Goal: Use online tool/utility: Utilize a website feature to perform a specific function

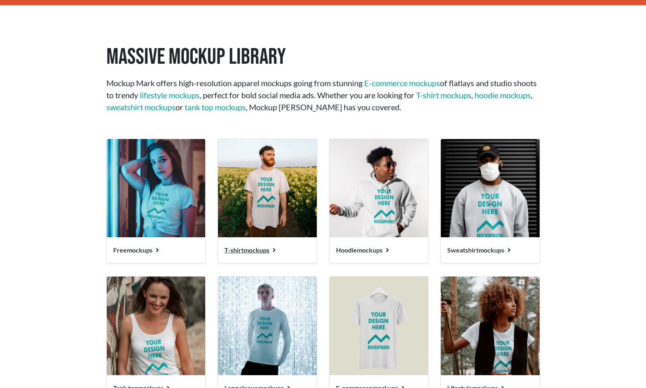
scroll to position [967, 0]
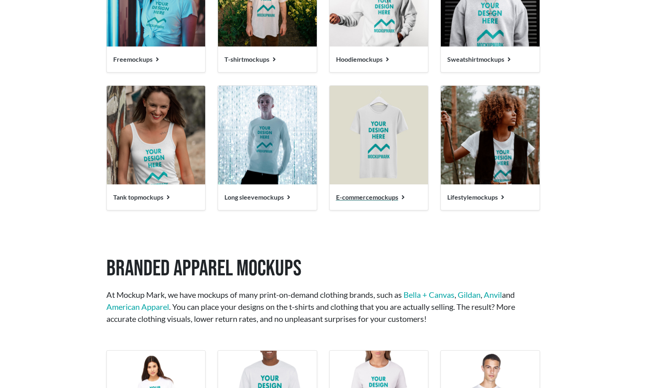
click at [372, 157] on img at bounding box center [378, 135] width 99 height 99
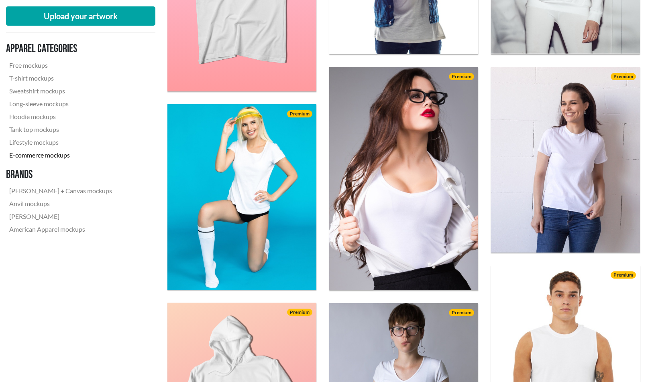
scroll to position [181, 0]
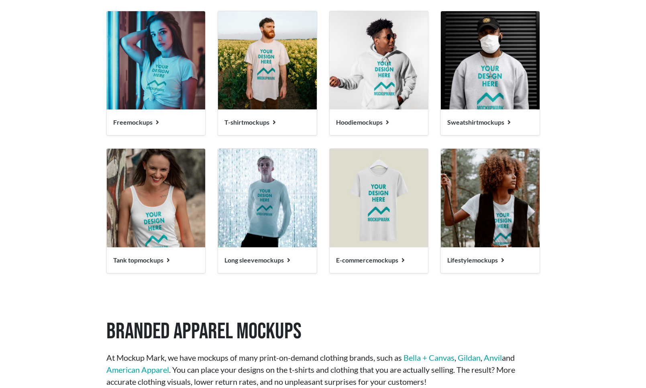
scroll to position [975, 0]
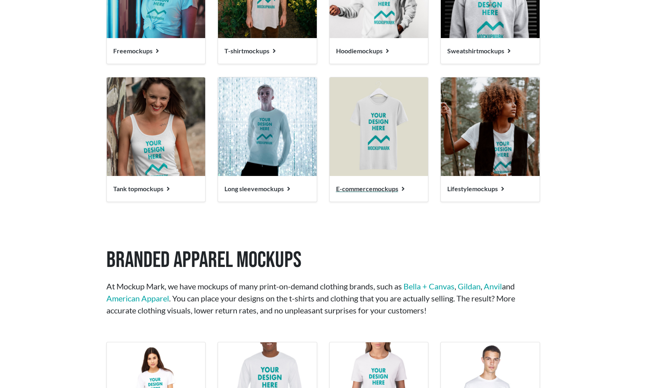
click at [372, 108] on img at bounding box center [378, 126] width 99 height 99
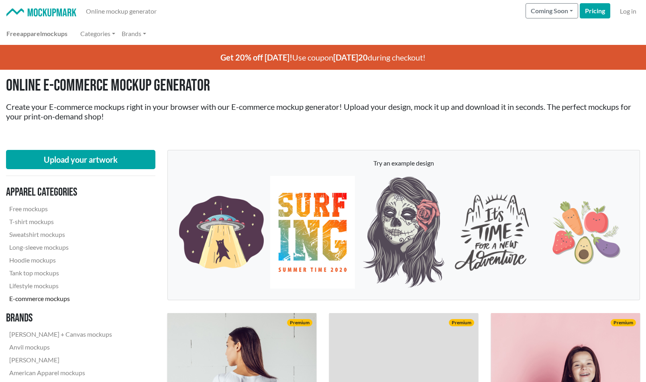
scroll to position [274, 0]
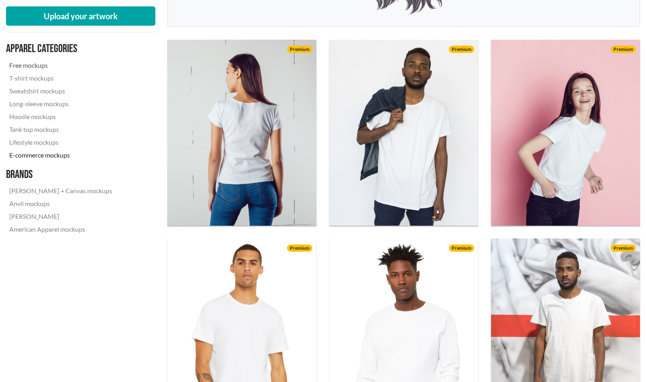
click at [35, 59] on link "Free mockups" at bounding box center [60, 65] width 109 height 13
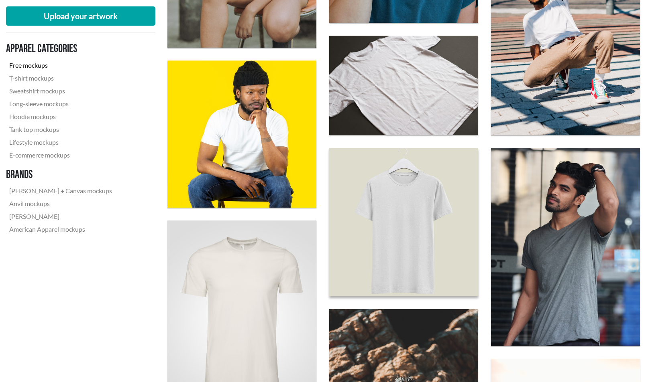
scroll to position [663, 0]
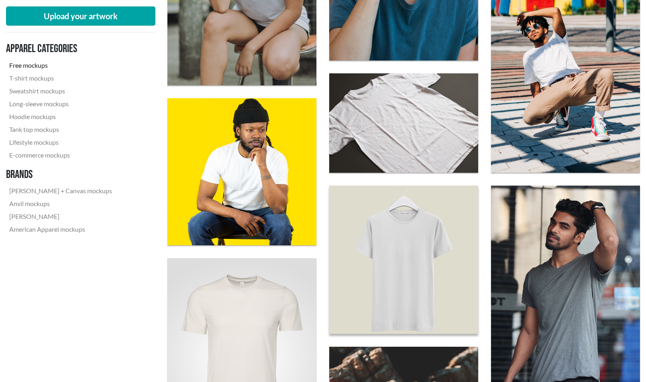
click at [378, 217] on img at bounding box center [404, 260] width 164 height 164
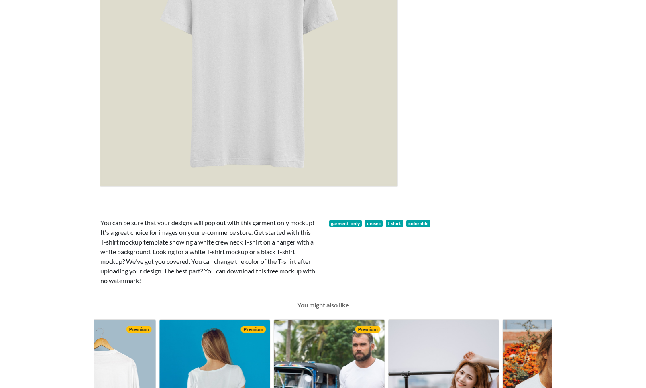
scroll to position [25, 0]
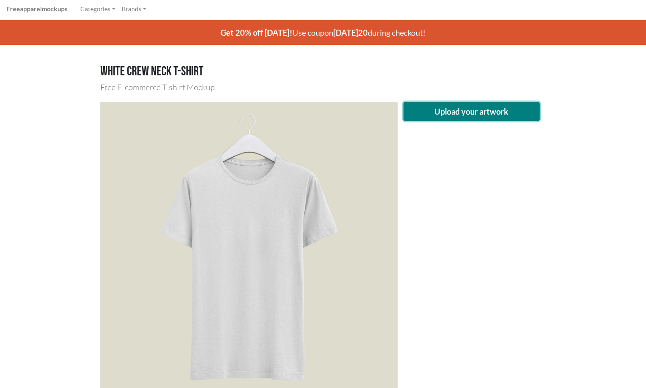
click at [455, 114] on button "Upload your artwork" at bounding box center [471, 111] width 136 height 19
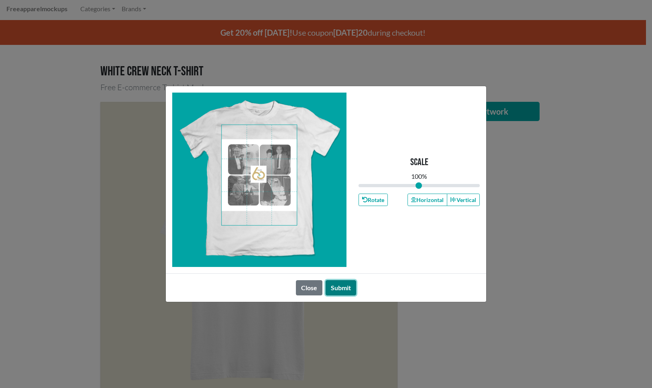
click at [340, 285] on button "Submit" at bounding box center [340, 288] width 30 height 15
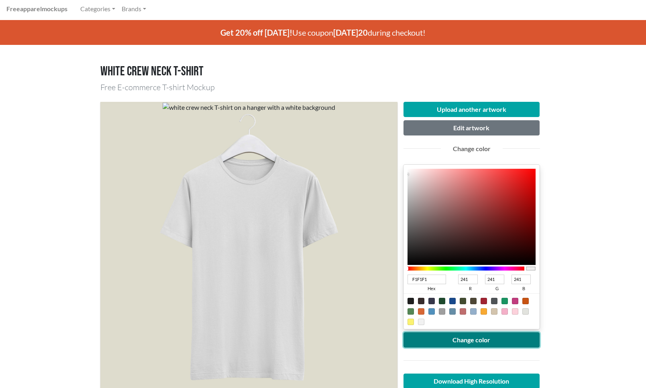
click at [476, 342] on button "Change color" at bounding box center [471, 340] width 136 height 15
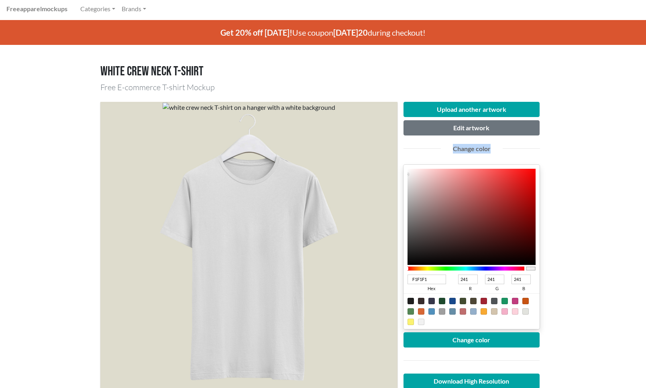
drag, startPoint x: 428, startPoint y: 163, endPoint x: 382, endPoint y: 142, distance: 50.3
click at [382, 142] on div "Upload another artwork Edit artwork Change color F1F1F1 hex 241 r 241 g 241 b 1…" at bounding box center [322, 264] width 445 height 336
type input "EEEEEE"
type input "238"
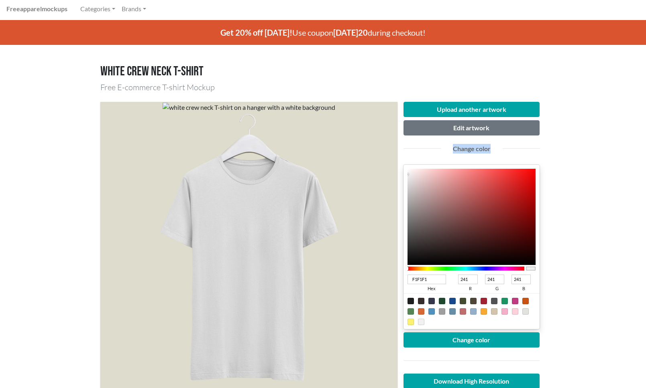
type input "238"
type input "F1F1F1"
type input "241"
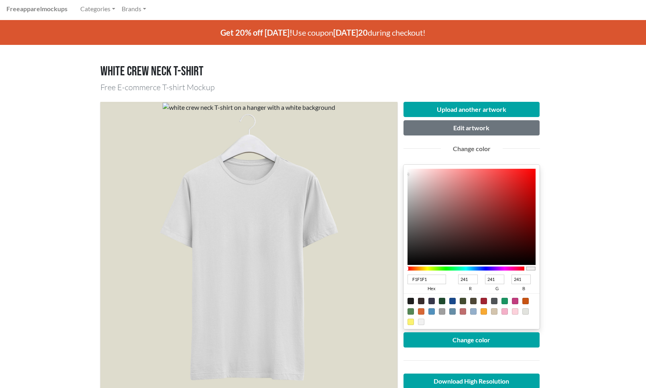
type input "FEFEFE"
type input "254"
type input "FFFFFF"
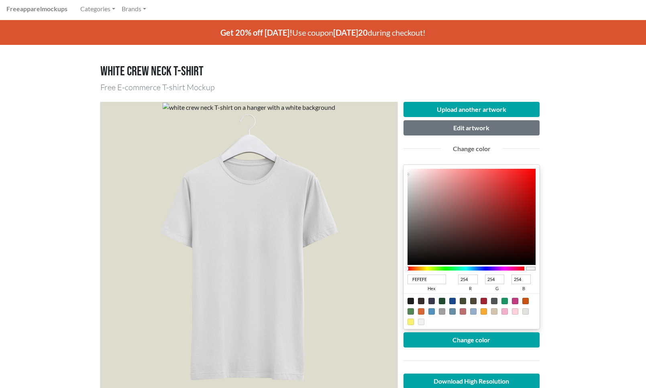
type input "255"
drag, startPoint x: 407, startPoint y: 174, endPoint x: 399, endPoint y: 155, distance: 21.1
click at [403, 155] on div "Upload another artwork Edit artwork Change color FFFFFF hex 255 r 255 g 255 b 1…" at bounding box center [471, 263] width 136 height 323
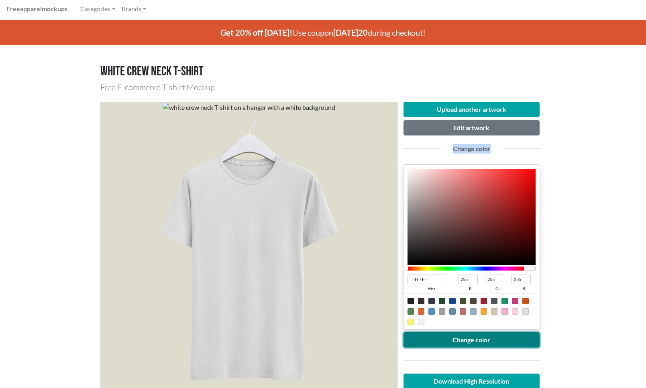
click at [496, 340] on button "Change color" at bounding box center [471, 340] width 136 height 15
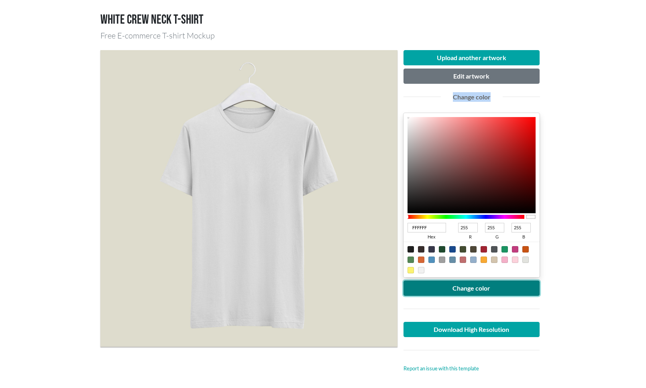
scroll to position [77, 0]
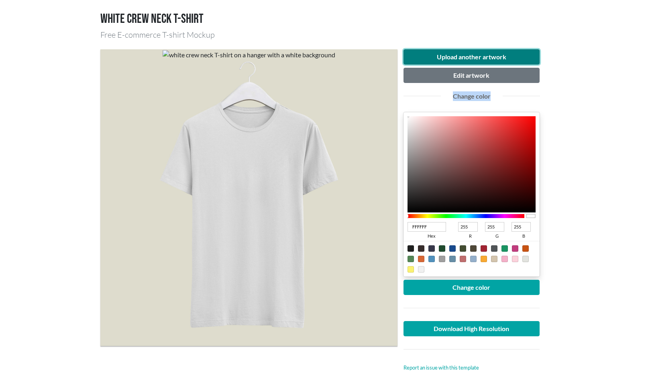
click at [487, 57] on button "Upload another artwork" at bounding box center [471, 56] width 136 height 15
click at [468, 55] on button "Upload another artwork" at bounding box center [471, 56] width 136 height 15
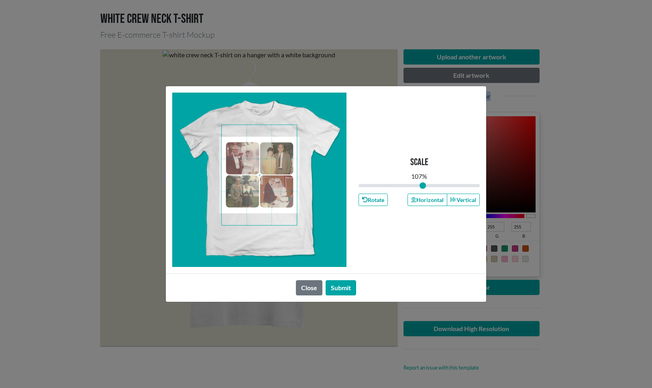
drag, startPoint x: 418, startPoint y: 184, endPoint x: 423, endPoint y: 184, distance: 4.8
type input "1.07"
click at [423, 184] on input "range" at bounding box center [418, 185] width 121 height 9
click at [344, 287] on button "Submit" at bounding box center [340, 288] width 30 height 15
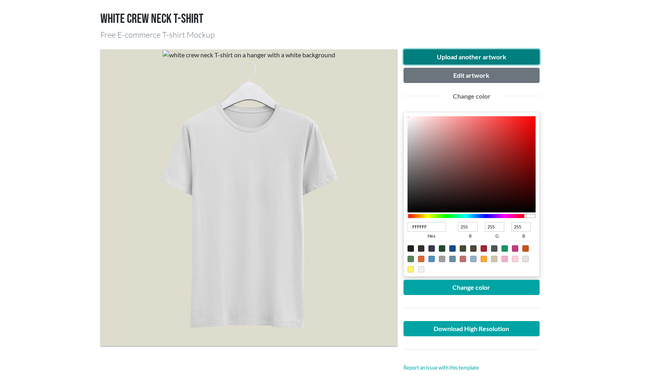
click at [466, 56] on button "Upload another artwork" at bounding box center [471, 56] width 136 height 15
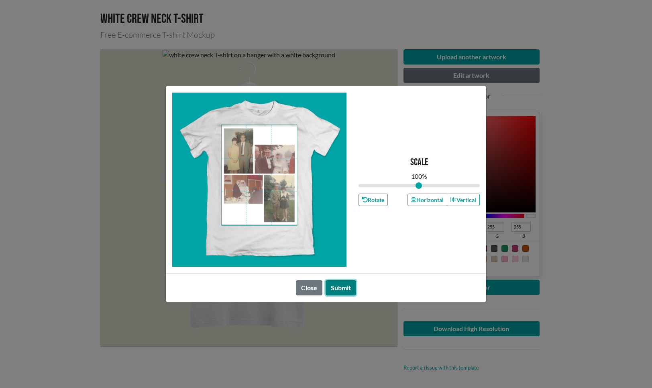
click at [344, 286] on button "Submit" at bounding box center [340, 288] width 30 height 15
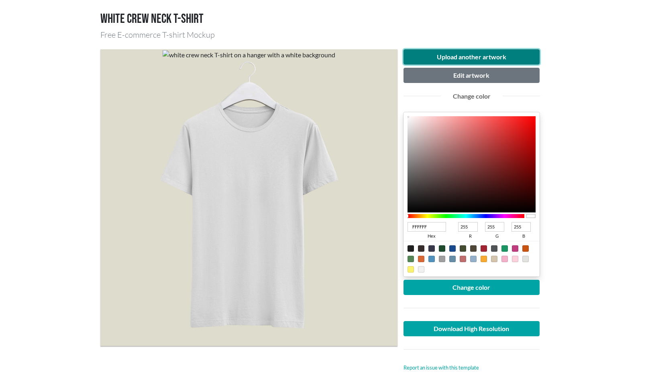
click at [476, 53] on button "Upload another artwork" at bounding box center [471, 56] width 136 height 15
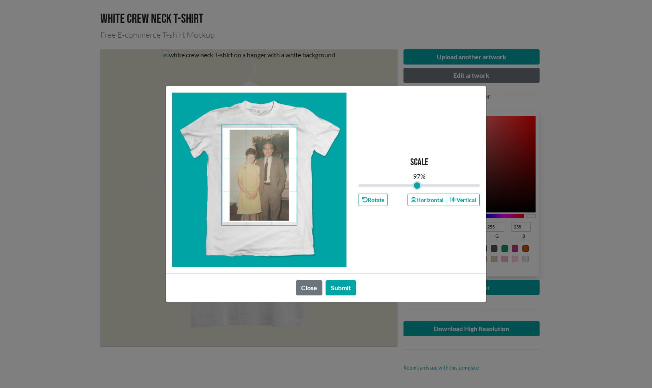
type input "0.97"
click at [417, 184] on input "range" at bounding box center [418, 185] width 121 height 9
click at [339, 288] on button "Submit" at bounding box center [340, 288] width 30 height 15
